Goal: Use online tool/utility: Utilize a website feature to perform a specific function

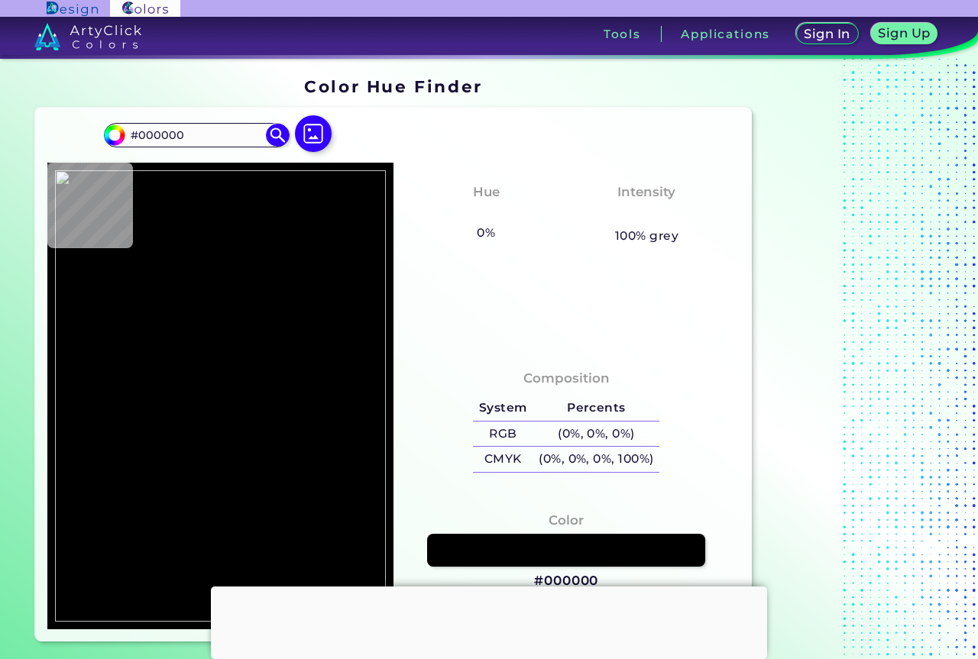
type input "#1e1e1f"
type input "#1E1E1F"
type input "#c9c297"
type input "#C9C297"
type input "#1e1e1f"
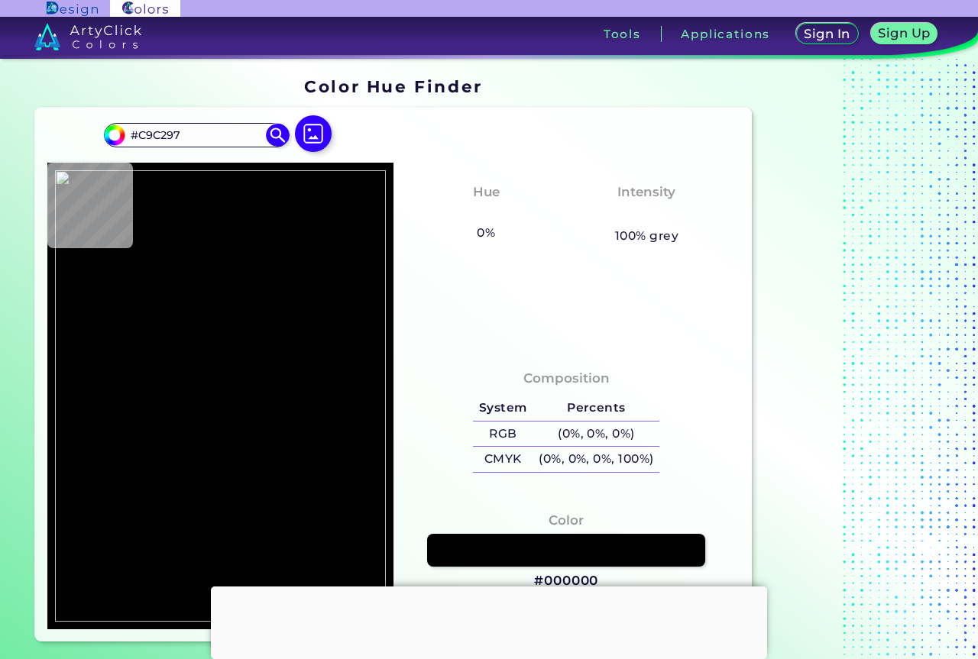
type input "#1E1E1F"
type input "#d2cba0"
type input "#D2CBA0"
type input "#d4cda1"
type input "#D4CDA1"
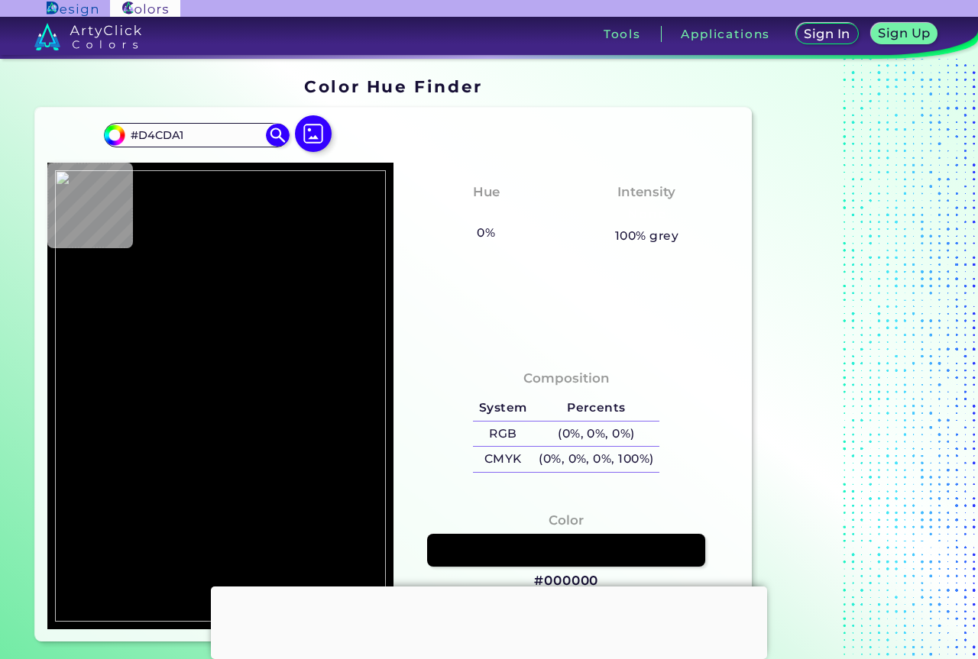
type input "#cfc69b"
type input "#CFC69B"
type input "#d4cba0"
type input "#D4CBA0"
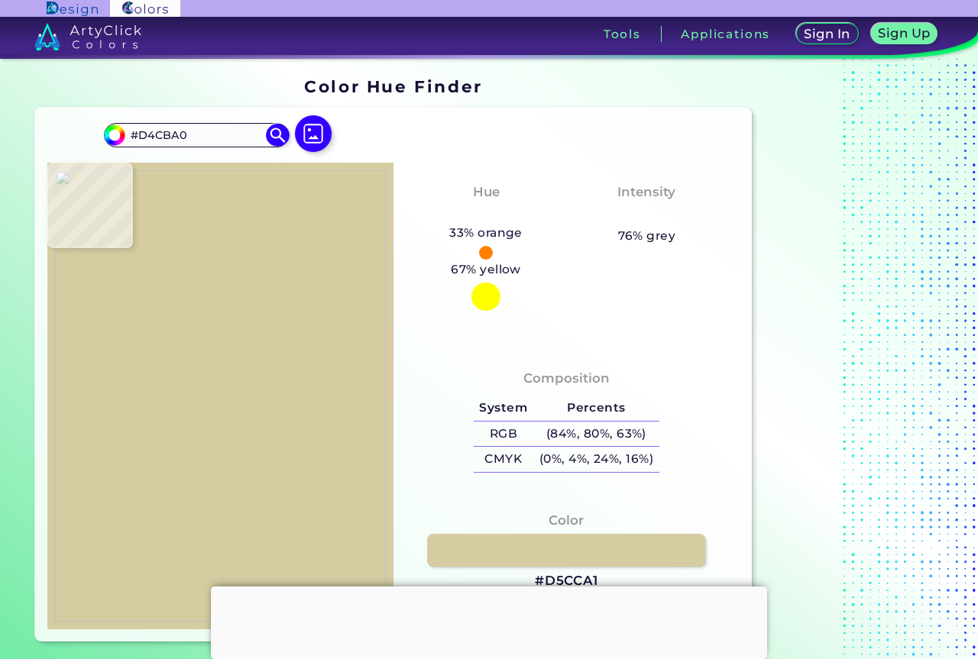
type input "#d5cca1"
type input "#D5CCA1"
type input "#d5c9a0"
type input "#D5C9A0"
type input "#d6cba1"
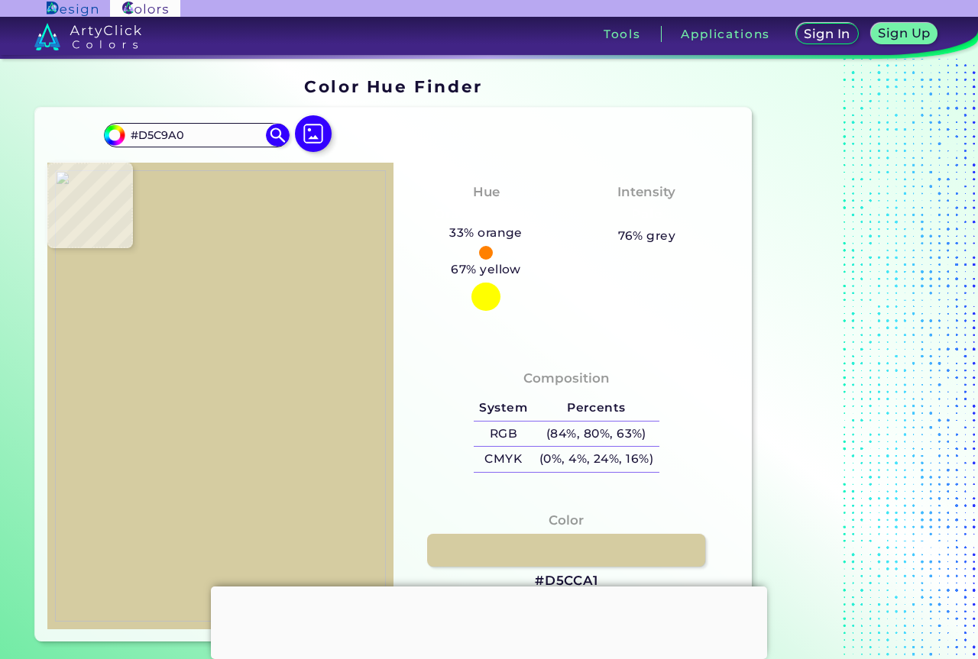
type input "#D6CBA1"
click at [225, 404] on img at bounding box center [220, 396] width 331 height 452
click at [558, 555] on link at bounding box center [566, 551] width 281 height 34
